Goal: Register for event/course

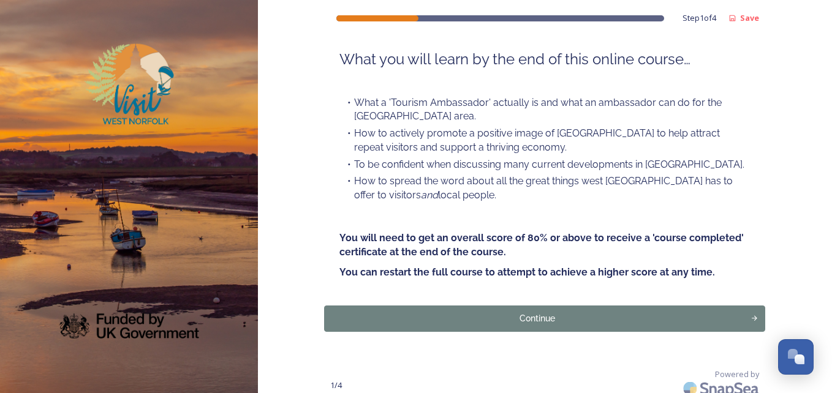
scroll to position [143, 0]
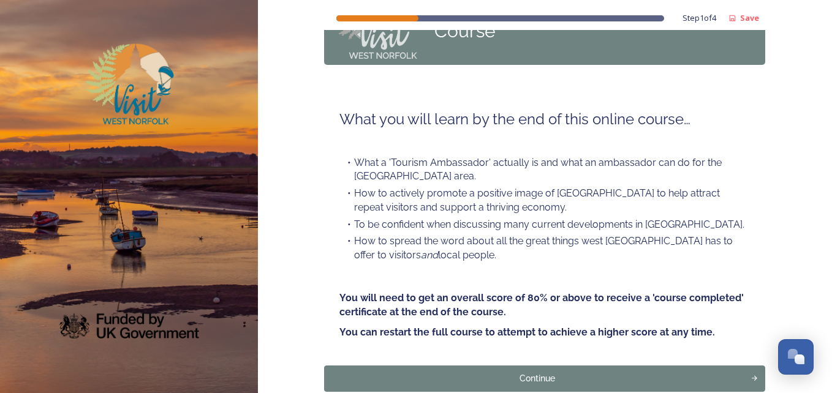
scroll to position [143, 0]
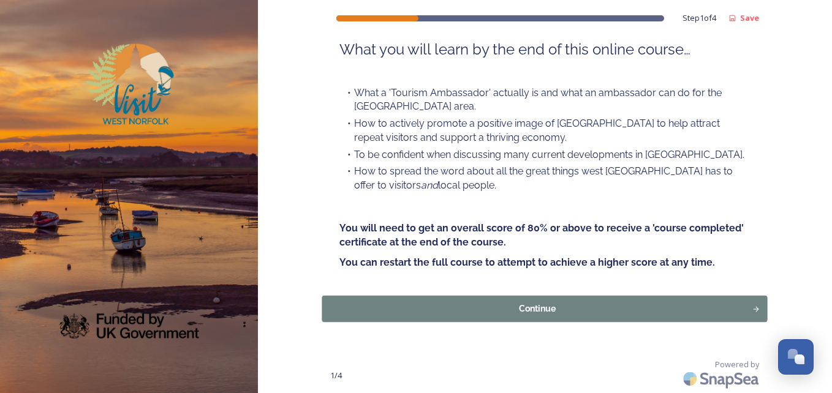
click at [606, 308] on div "Continue" at bounding box center [537, 309] width 417 height 13
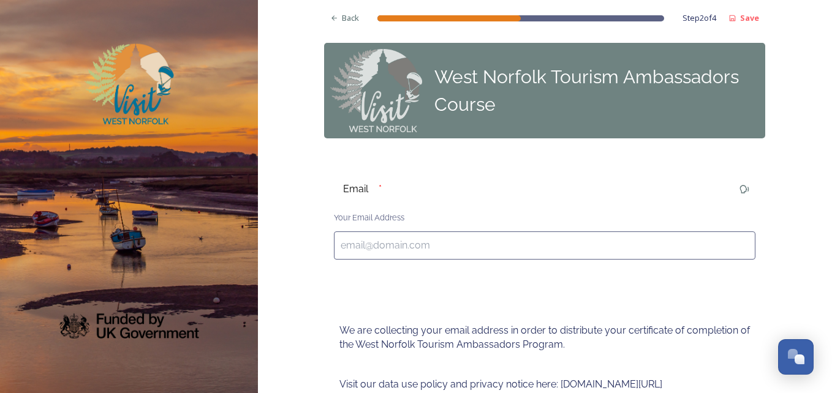
click at [556, 244] on input at bounding box center [544, 246] width 421 height 28
click at [674, 284] on div "Back Step 2 of 4 Save West Norfolk Tourism Ambassadors Course Email * Your Emai…" at bounding box center [544, 309] width 441 height 618
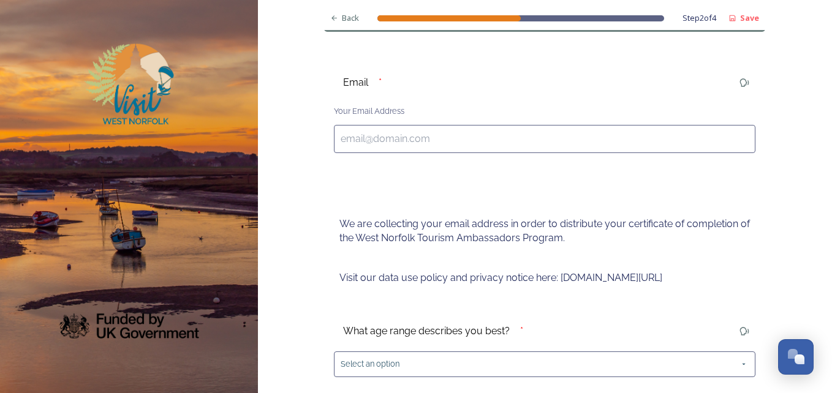
scroll to position [82, 0]
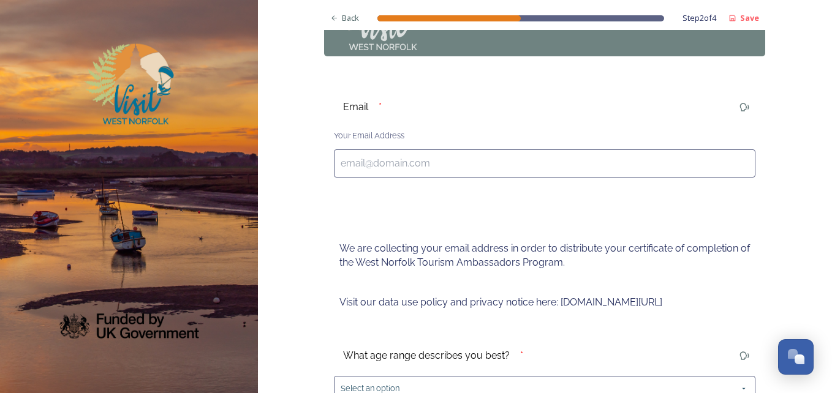
click at [484, 165] on input at bounding box center [544, 163] width 421 height 28
type input "[PERSON_NAME][EMAIL_ADDRESS][PERSON_NAME][DOMAIN_NAME]"
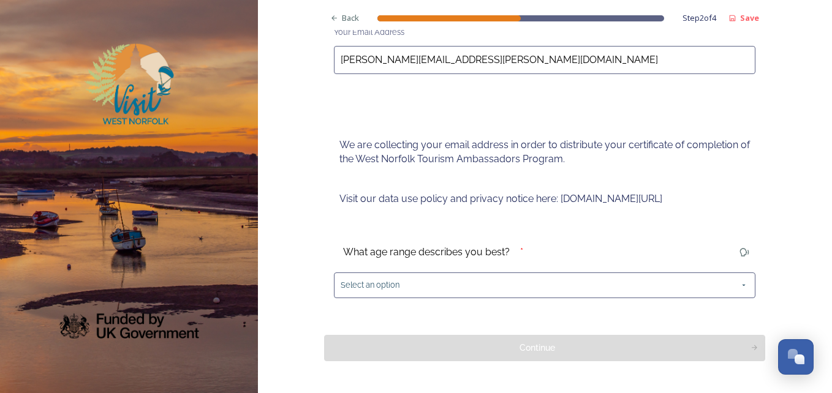
scroll to position [213, 0]
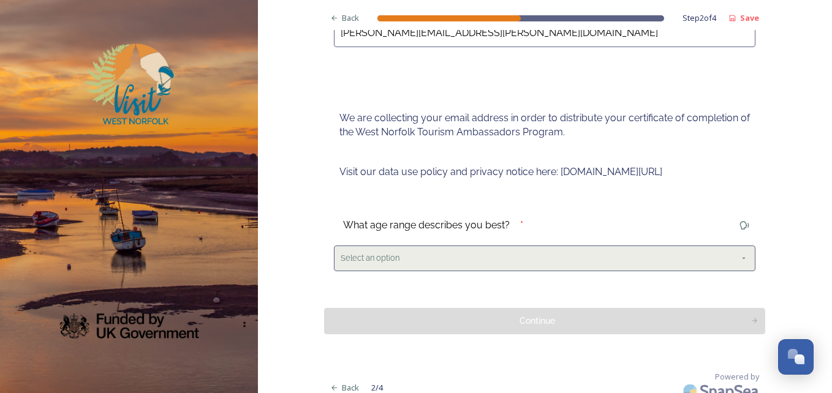
click at [723, 258] on div "Select an option" at bounding box center [544, 258] width 421 height 25
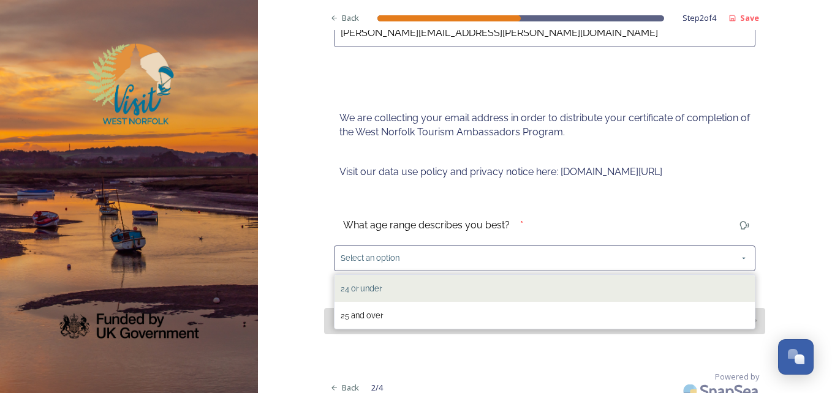
click at [375, 285] on span "24 or under" at bounding box center [361, 288] width 41 height 9
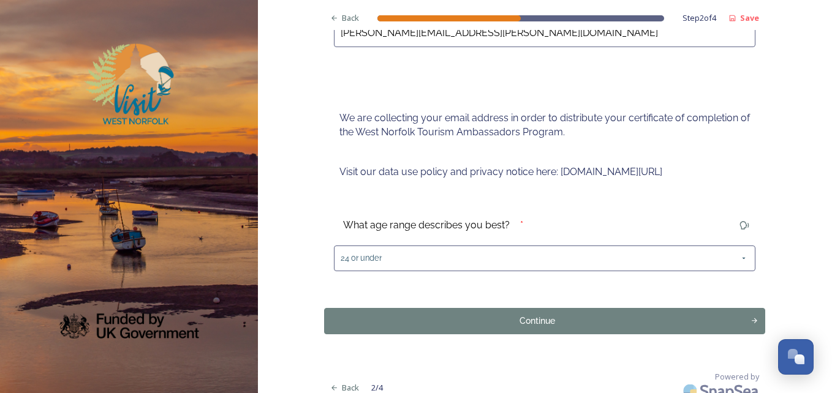
click at [733, 65] on div "Email * Your Email Address [PERSON_NAME][EMAIL_ADDRESS][PERSON_NAME][DOMAIN_NAM…" at bounding box center [544, 12] width 441 height 111
click at [511, 323] on div "Continue" at bounding box center [537, 320] width 417 height 13
